Goal: Navigation & Orientation: Go to known website

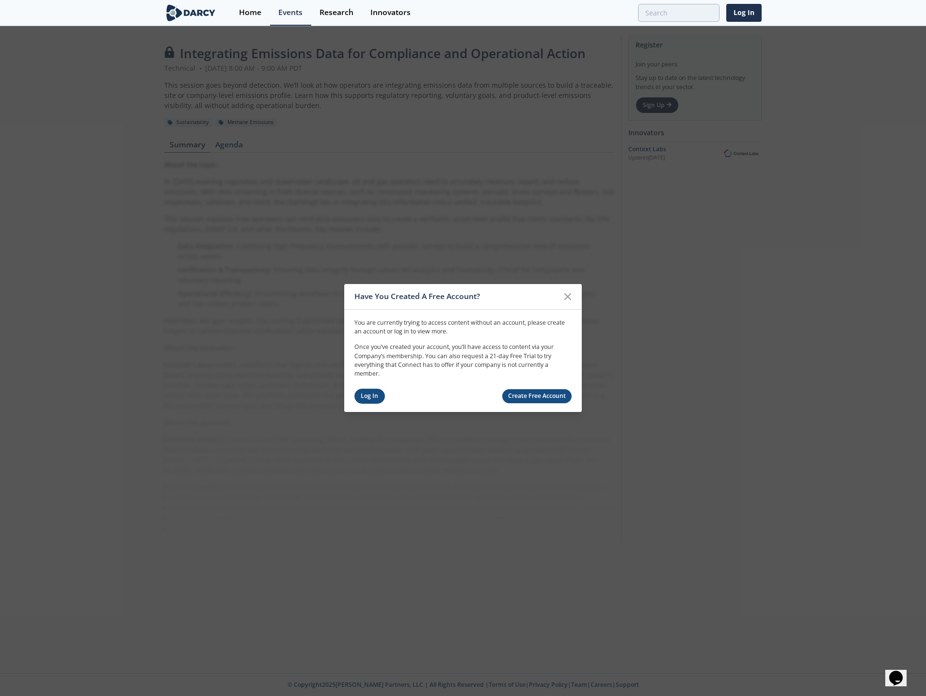
click at [379, 397] on link "Log In" at bounding box center [369, 396] width 31 height 15
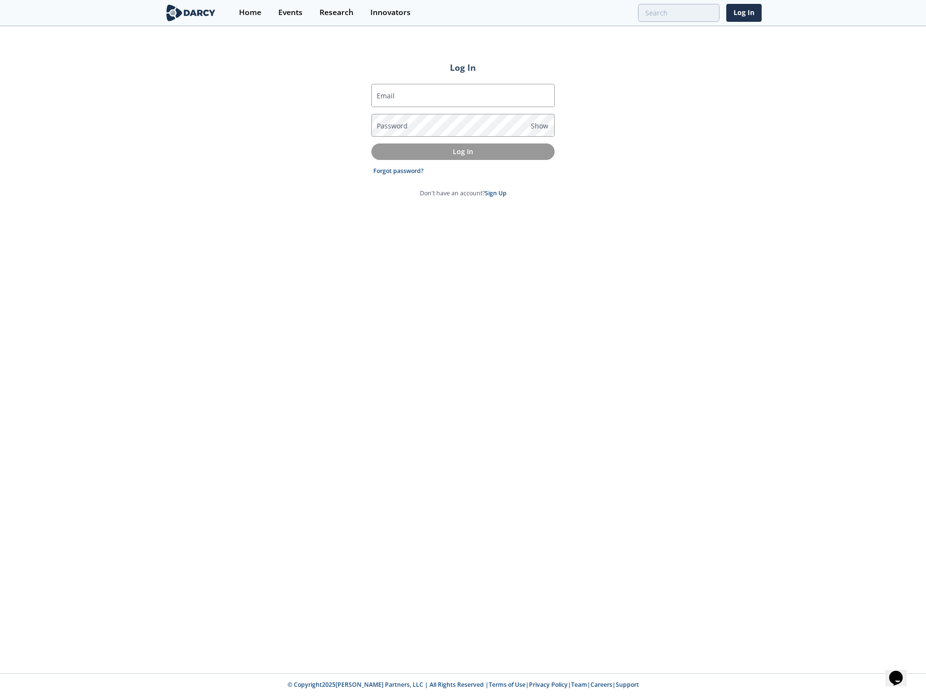
type input "[PERSON_NAME][EMAIL_ADDRESS][PERSON_NAME][DOMAIN_NAME]"
click at [455, 156] on p "Log In" at bounding box center [463, 151] width 170 height 10
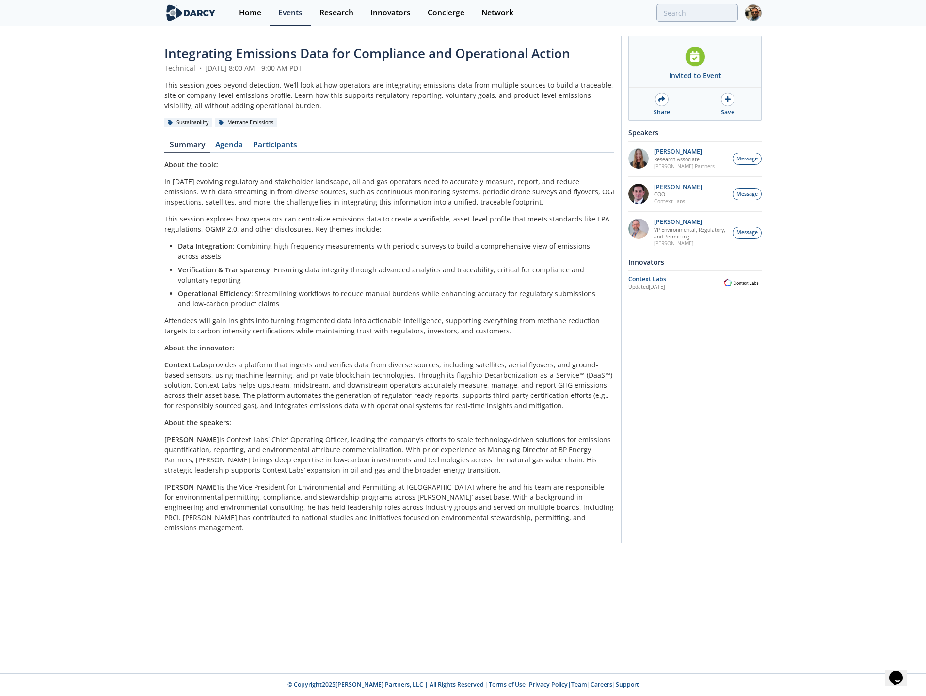
click at [645, 279] on div "Context Labs" at bounding box center [674, 279] width 93 height 9
